Goal: Navigation & Orientation: Find specific page/section

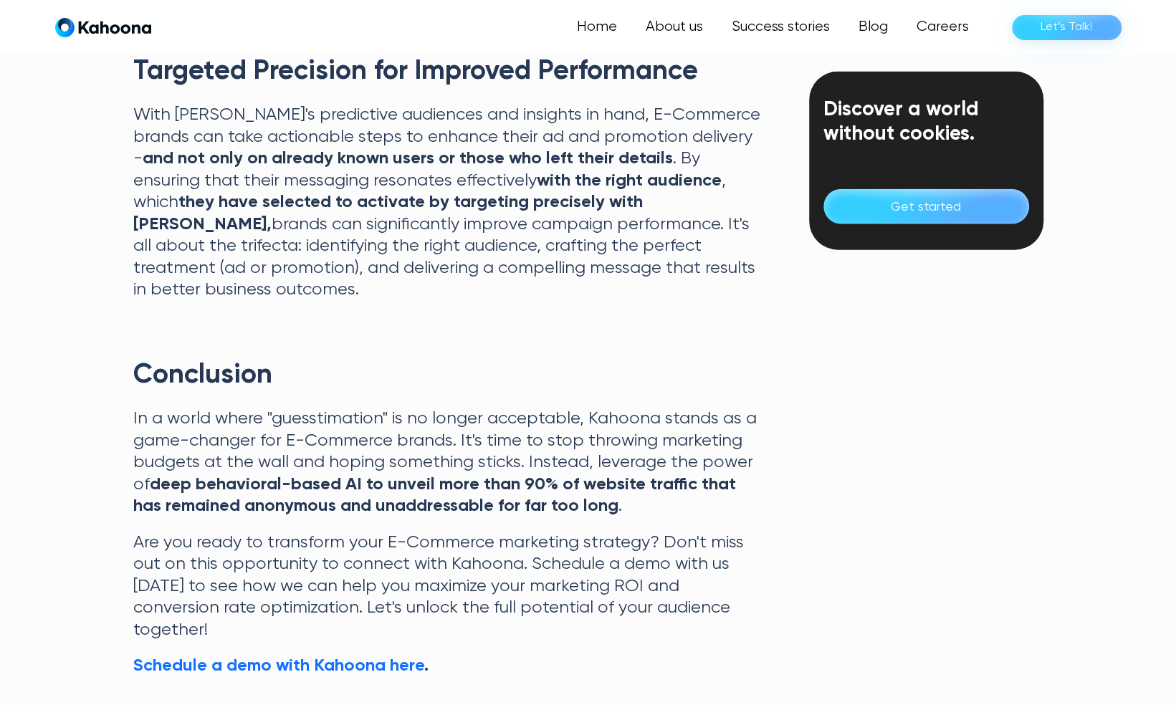
scroll to position [2045, 0]
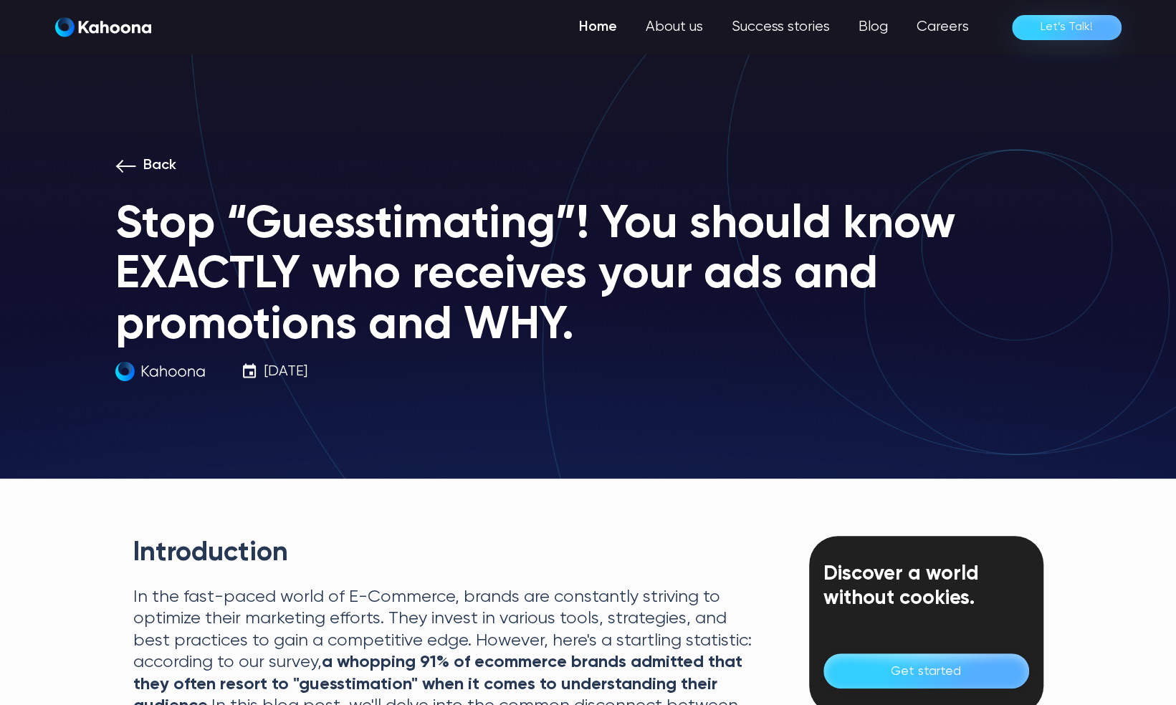
click at [609, 37] on link "Home" at bounding box center [598, 27] width 67 height 29
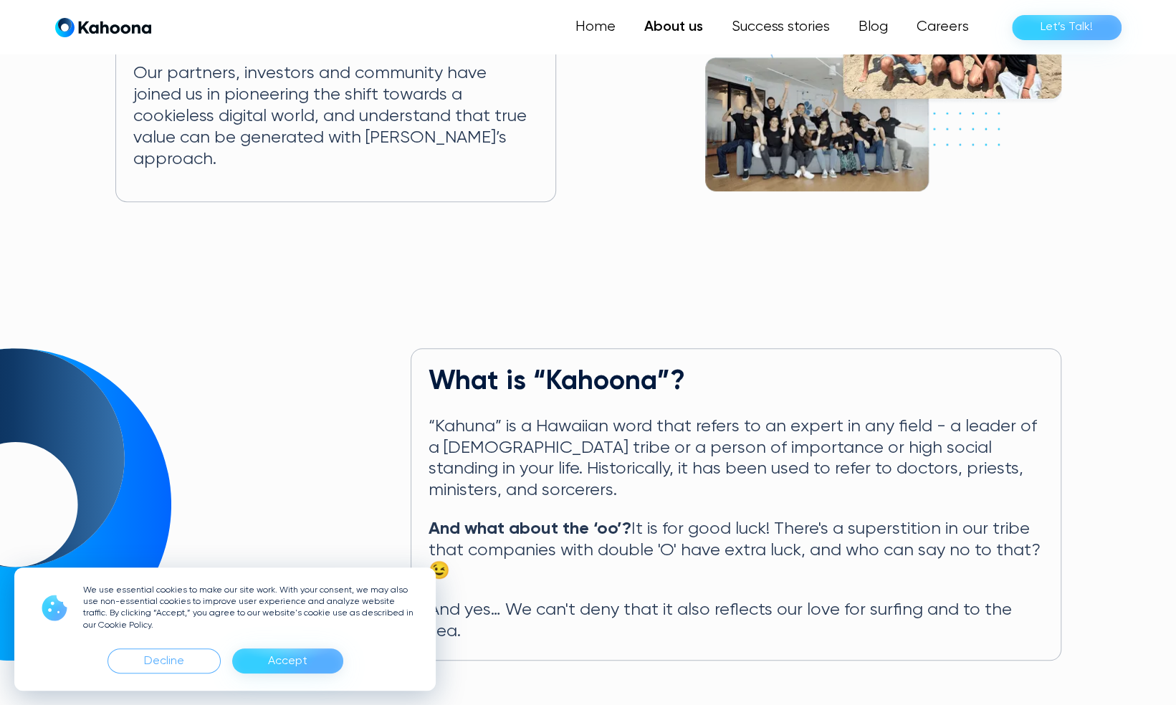
click at [306, 664] on div "Accept" at bounding box center [287, 661] width 111 height 25
